Goal: Transaction & Acquisition: Purchase product/service

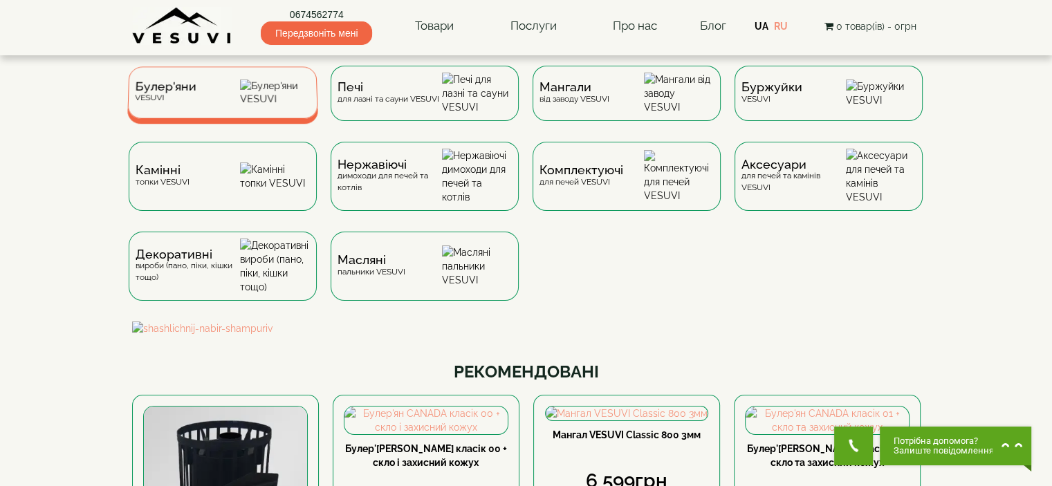
click at [277, 103] on img at bounding box center [275, 93] width 71 height 26
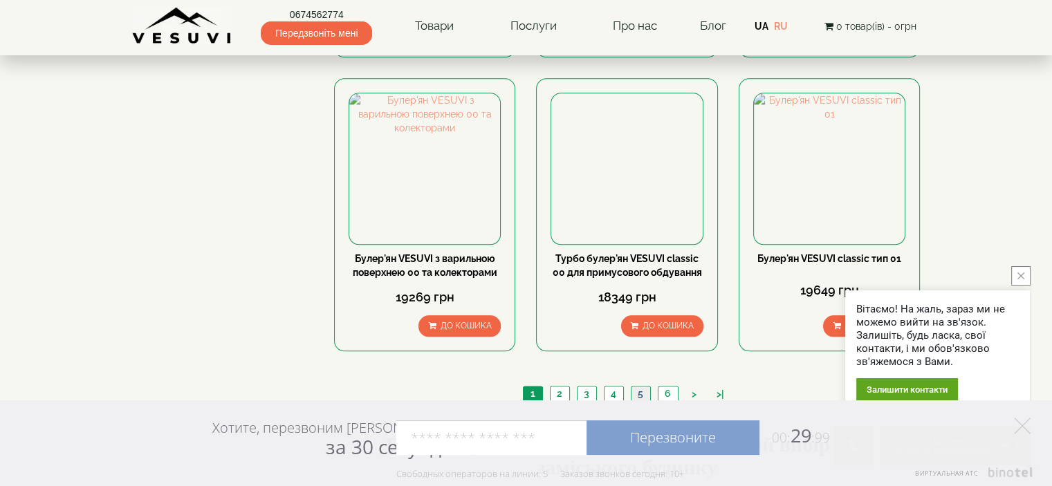
scroll to position [1591, 0]
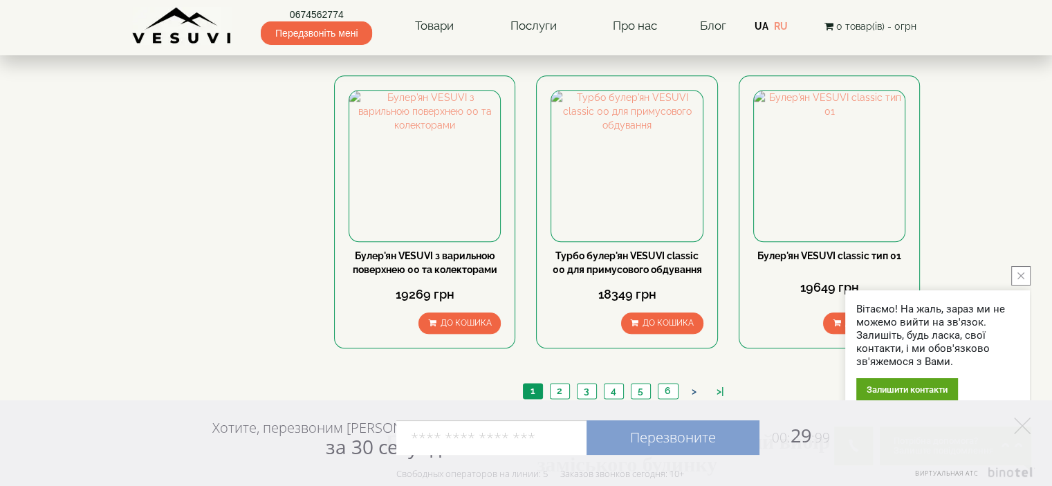
click at [693, 385] on link ">" at bounding box center [694, 392] width 19 height 15
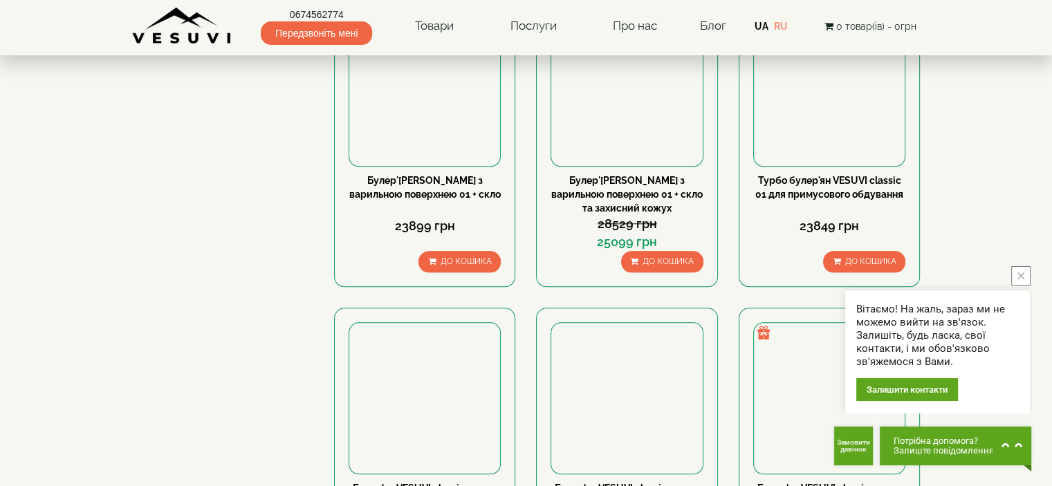
scroll to position [1384, 0]
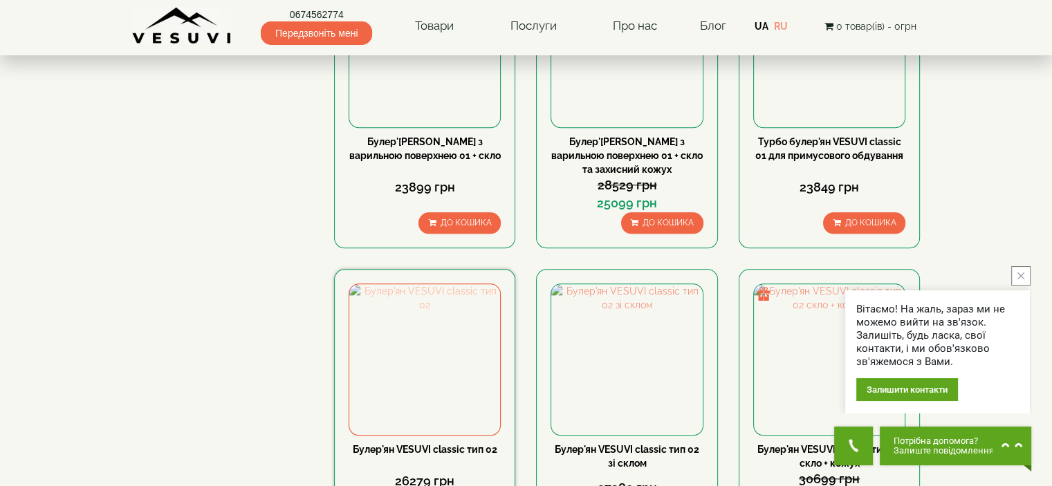
click at [409, 284] on img at bounding box center [424, 359] width 151 height 151
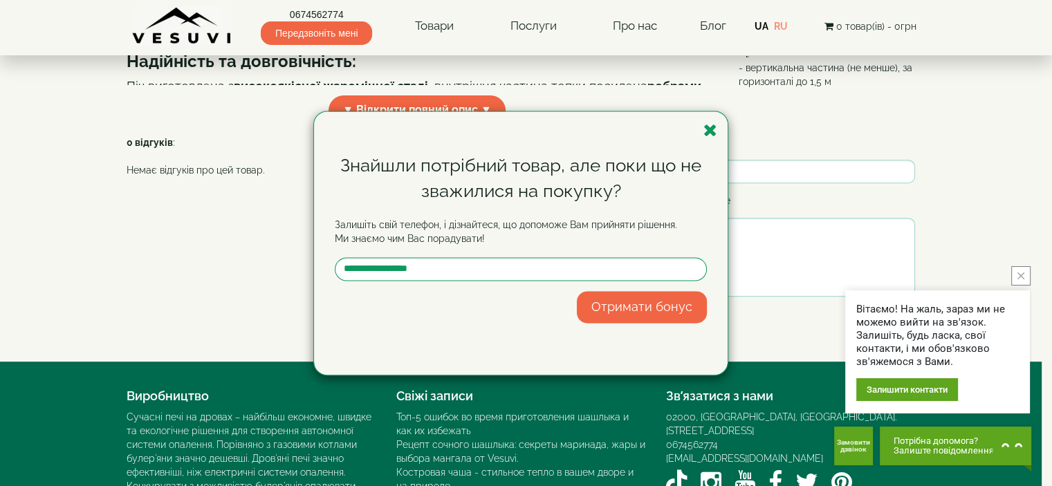
scroll to position [504, 0]
